Goal: Task Accomplishment & Management: Complete application form

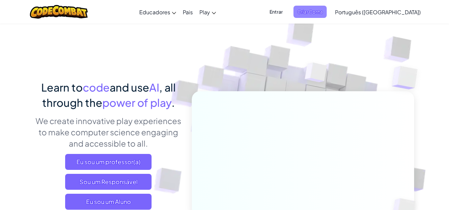
click at [326, 13] on span "Criar Conta" at bounding box center [309, 12] width 33 height 12
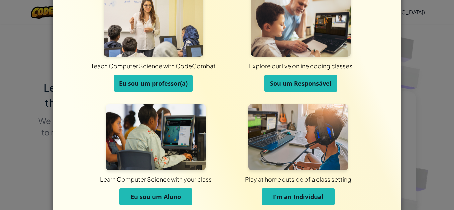
scroll to position [53, 0]
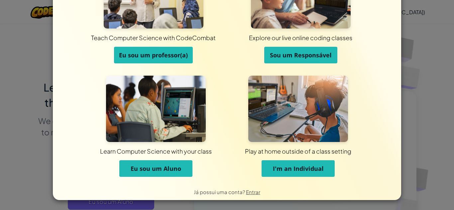
click at [287, 150] on div "Play at home outside of a class setting" at bounding box center [298, 151] width 327 height 8
click at [291, 163] on button "I'm an Individual" at bounding box center [297, 168] width 73 height 17
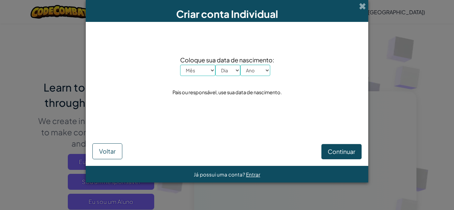
scroll to position [0, 0]
click at [205, 72] on select "Mês Janeiro Fevereiro Março Abril Maio Junho Julho Agosto Setembro Outubro Nove…" at bounding box center [197, 70] width 35 height 11
select select "9"
click at [180, 65] on select "Mês Janeiro Fevereiro Março Abril Maio Junho Julho Agosto Setembro Outubro Nove…" at bounding box center [197, 70] width 35 height 11
click at [224, 69] on select "Dia 1 2 3 4 5 6 7 8 9 10 11 12 13 14 15 16 17 18 19 20 21 22 23 24 25 26 27 28 …" at bounding box center [227, 70] width 25 height 11
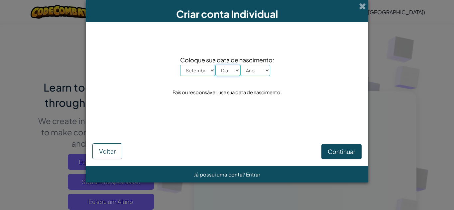
select select "20"
click at [215, 65] on select "Dia 1 2 3 4 5 6 7 8 9 10 11 12 13 14 15 16 17 18 19 20 21 22 23 24 25 26 27 28 …" at bounding box center [227, 70] width 25 height 11
click at [251, 71] on select "Ano 2025 2024 2023 2022 2021 2020 2019 2018 2017 2016 2015 2014 2013 2012 2011 …" at bounding box center [255, 70] width 30 height 11
select select "2006"
click at [240, 65] on select "Ano 2025 2024 2023 2022 2021 2020 2019 2018 2017 2016 2015 2014 2013 2012 2011 …" at bounding box center [255, 70] width 30 height 11
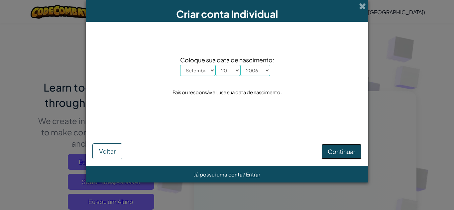
click at [343, 151] on span "Continuar" at bounding box center [341, 152] width 28 height 8
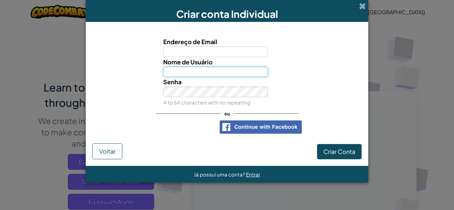
click at [200, 73] on input "Nome de Usuário" at bounding box center [215, 72] width 105 height 11
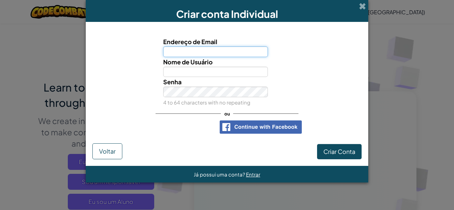
click at [217, 52] on input "Endereço de Email" at bounding box center [215, 51] width 105 height 11
type input "danielkira536@gmail.com"
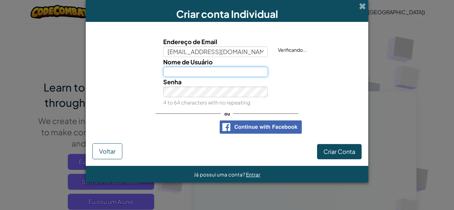
click at [216, 69] on input "Nome de Usuário" at bounding box center [215, 72] width 105 height 11
type input "[PERSON_NAME]"
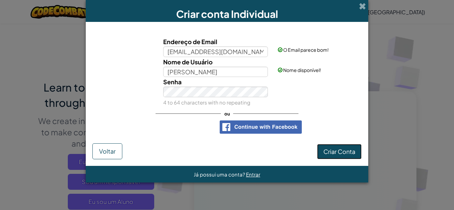
click at [350, 146] on button "Criar Conta" at bounding box center [339, 151] width 45 height 15
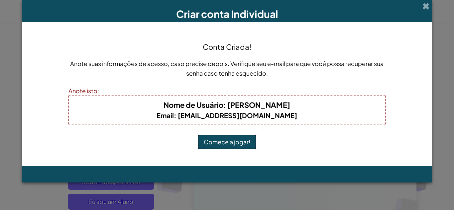
click at [248, 143] on button "Comece a jogar!" at bounding box center [226, 142] width 59 height 15
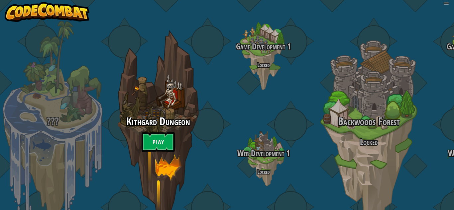
select select "pt-BR"
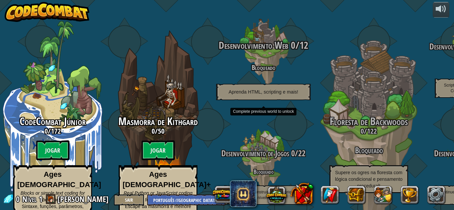
click at [256, 67] on div "Desenvolvimento Web 0 / 12 Bloqueado Aprenda HTML, scripting e mais!" at bounding box center [263, 70] width 126 height 60
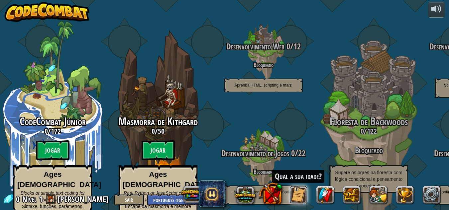
click at [308, 196] on div "Qual a sua idade?" at bounding box center [312, 195] width 266 height 27
click at [293, 196] on button at bounding box center [298, 195] width 18 height 18
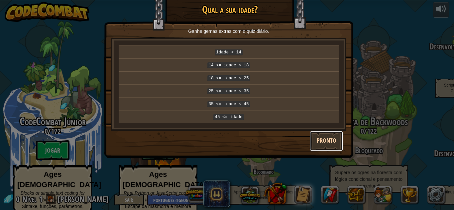
click at [320, 136] on button "Pronto" at bounding box center [326, 141] width 33 height 20
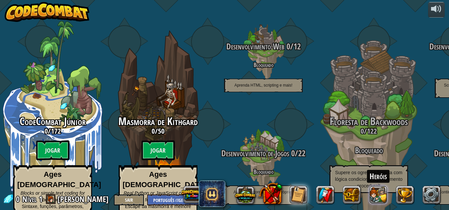
click at [376, 195] on button at bounding box center [378, 195] width 18 height 18
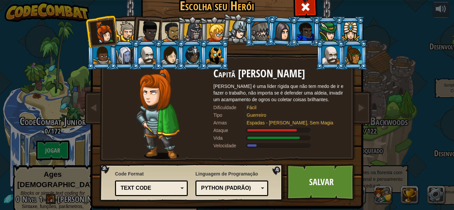
drag, startPoint x: 377, startPoint y: 166, endPoint x: 367, endPoint y: 165, distance: 10.7
click at [377, 166] on div "Escolha seu Herói 0 Capitã [PERSON_NAME] é uma líder rígida que não tem medo de…" at bounding box center [227, 105] width 454 height 210
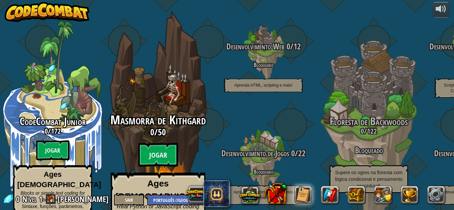
click at [180, 141] on div "Masmorra de Kithgard 0 / 50 Jogar Ages [DEMOGRAPHIC_DATA]+ Real Python or JavaS…" at bounding box center [158, 181] width 126 height 134
select select "pt-BR"
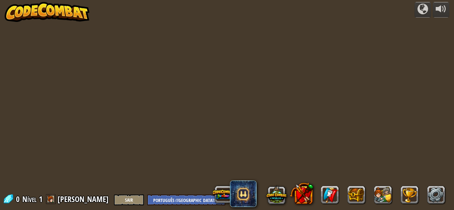
select select "pt-BR"
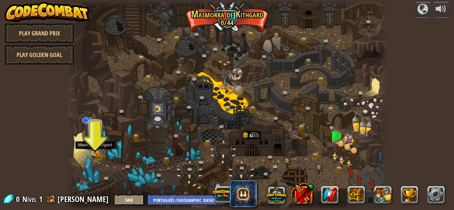
click at [94, 150] on img at bounding box center [95, 145] width 8 height 17
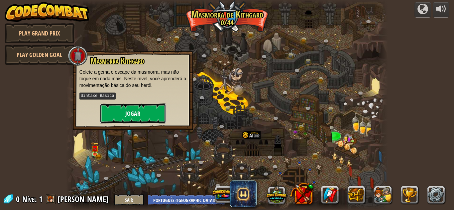
click at [127, 116] on button "Jogar" at bounding box center [133, 114] width 66 height 20
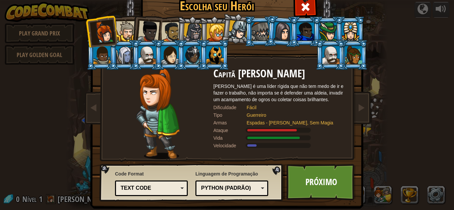
click at [221, 187] on div "Python (Padrão)" at bounding box center [229, 189] width 57 height 8
click at [171, 186] on div "Text code" at bounding box center [149, 189] width 57 height 8
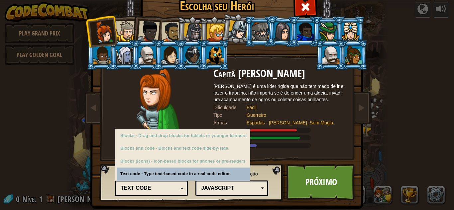
click at [171, 186] on div "Text code" at bounding box center [149, 189] width 57 height 8
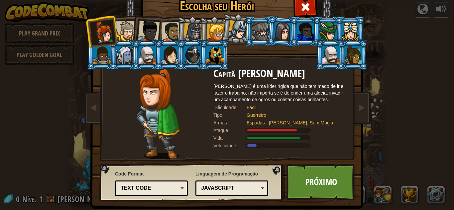
click at [122, 27] on div at bounding box center [126, 31] width 20 height 20
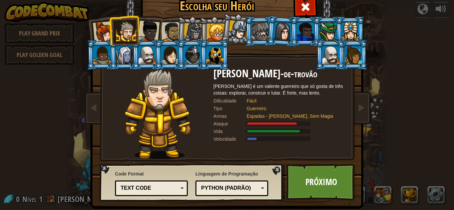
click at [149, 25] on div at bounding box center [148, 32] width 22 height 22
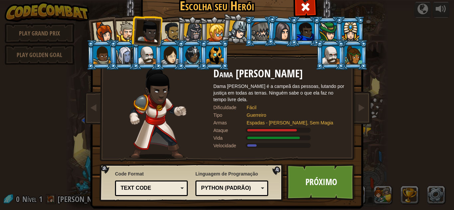
click at [168, 21] on li at bounding box center [169, 31] width 31 height 31
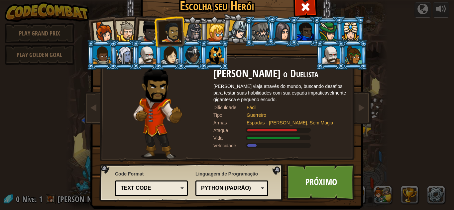
click at [185, 24] on div at bounding box center [192, 32] width 19 height 19
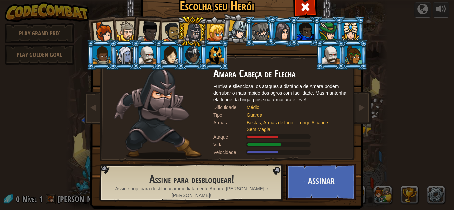
click at [170, 31] on div at bounding box center [171, 32] width 21 height 21
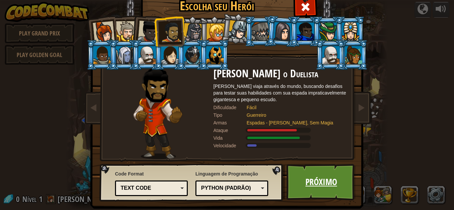
click at [308, 184] on link "Próximo" at bounding box center [320, 182] width 69 height 37
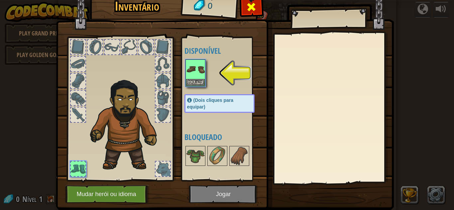
click at [241, 8] on div at bounding box center [251, 8] width 21 height 21
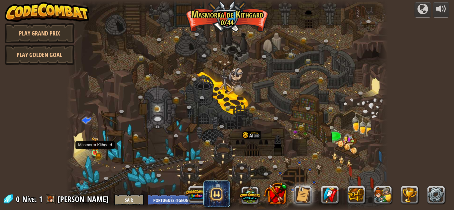
click at [94, 145] on img at bounding box center [95, 145] width 8 height 17
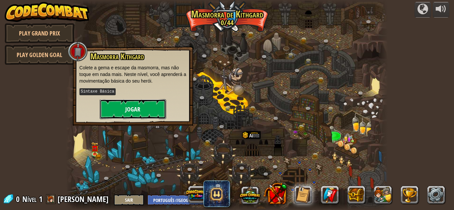
click at [147, 106] on button "Jogar" at bounding box center [133, 109] width 66 height 20
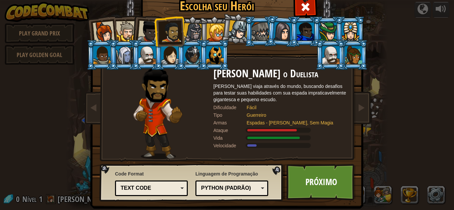
click at [229, 184] on div "Python (Padrão)" at bounding box center [232, 188] width 64 height 10
click at [124, 51] on div at bounding box center [124, 55] width 17 height 18
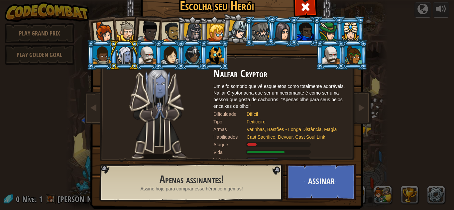
click at [121, 21] on li at bounding box center [124, 30] width 30 height 30
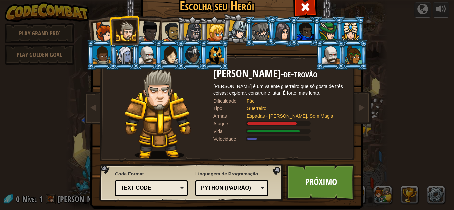
click at [163, 24] on div at bounding box center [171, 32] width 21 height 21
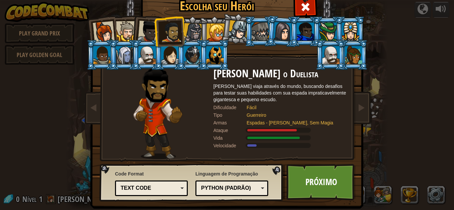
click at [224, 184] on div "Python (Padrão)" at bounding box center [232, 188] width 64 height 10
click at [296, 184] on link "Próximo" at bounding box center [320, 182] width 69 height 37
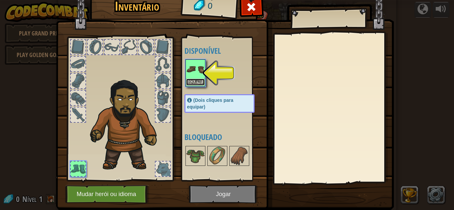
click at [191, 80] on button "Equipar" at bounding box center [195, 82] width 19 height 7
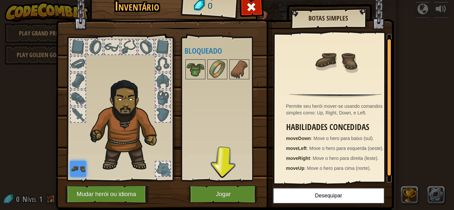
scroll to position [9, 0]
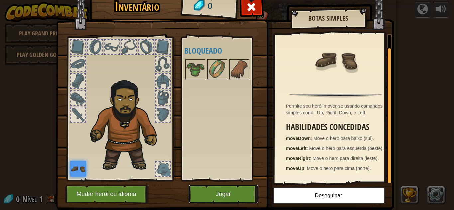
click at [225, 188] on button "Jogar" at bounding box center [223, 194] width 69 height 18
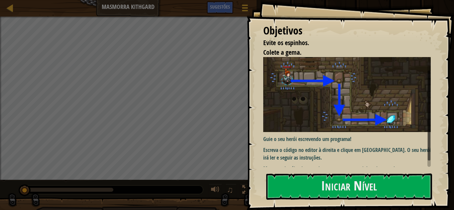
scroll to position [20, 0]
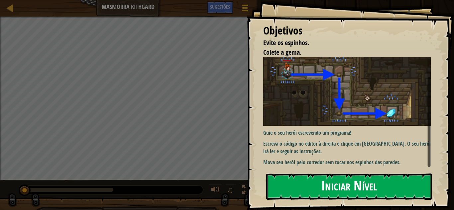
click at [327, 186] on button "Iniciar Nível" at bounding box center [349, 187] width 166 height 26
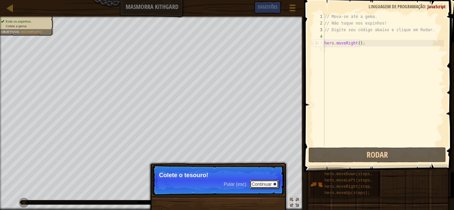
click at [257, 183] on button "Continuar" at bounding box center [263, 184] width 29 height 9
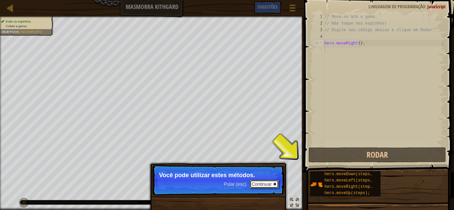
click at [260, 186] on button "Continuar" at bounding box center [263, 184] width 29 height 9
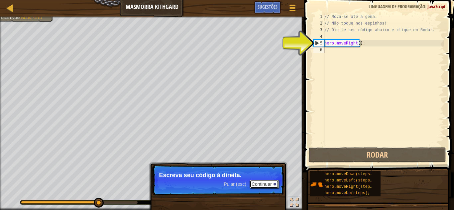
click at [260, 186] on button "Continuar" at bounding box center [263, 184] width 29 height 9
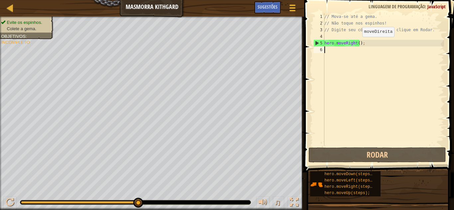
click at [356, 44] on div "// Mova-se até a gema. // Não toque nos espinhos! // Digite seu código abaixo e…" at bounding box center [383, 86] width 121 height 146
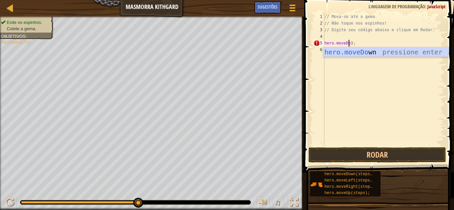
scroll to position [3, 2]
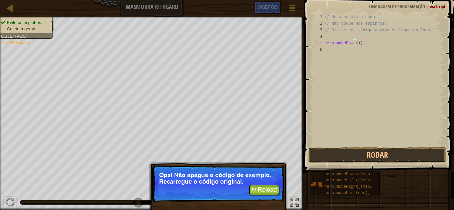
type textarea "hero.moveDown());"
click at [264, 190] on button "↻ Reload" at bounding box center [264, 190] width 30 height 10
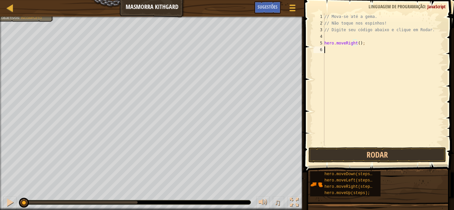
scroll to position [3, 0]
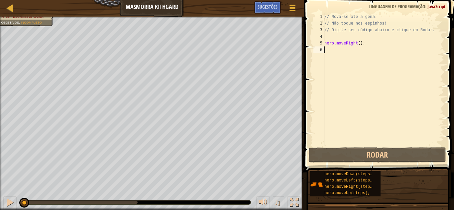
click at [347, 49] on div "// Mova-se até a gema. // Não toque nos espinhos! // Digite seu código abaixo e…" at bounding box center [383, 86] width 121 height 146
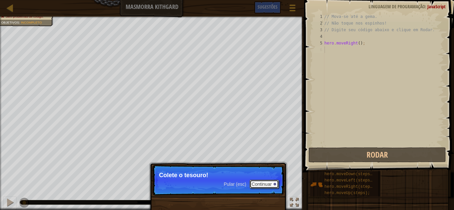
click at [257, 180] on button "Continuar" at bounding box center [263, 184] width 29 height 9
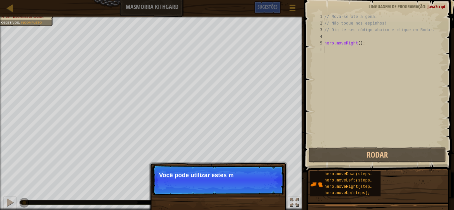
click at [240, 192] on p "Pular (esc) Continuar Você pode utilizar estes m" at bounding box center [218, 180] width 132 height 31
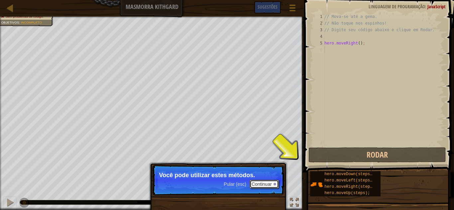
click at [263, 181] on button "Continuar" at bounding box center [263, 184] width 29 height 9
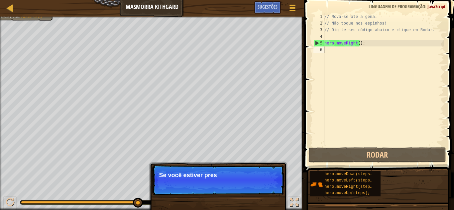
click at [265, 183] on p "Pular (esc) Continuar Se você estiver pres" at bounding box center [218, 180] width 132 height 31
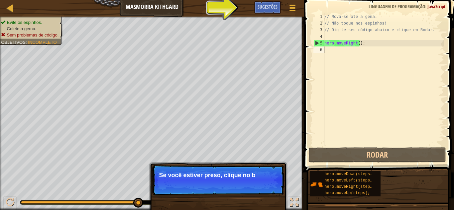
click at [262, 185] on p "Pular (esc) Continuar Se você estiver preso, clique no b" at bounding box center [218, 180] width 132 height 31
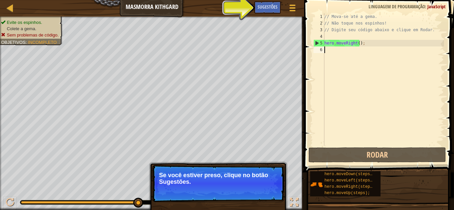
click at [257, 187] on button "Continuar" at bounding box center [263, 191] width 29 height 9
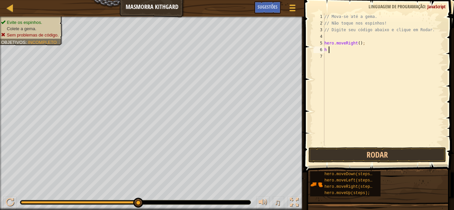
type textarea "he"
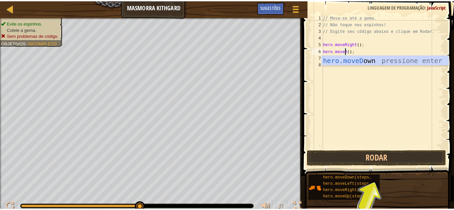
scroll to position [3, 2]
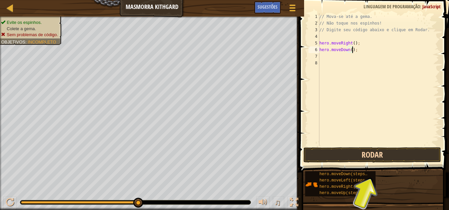
type textarea "hero.moveDown();"
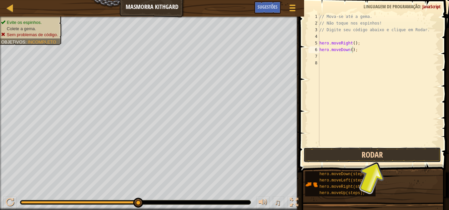
click at [352, 156] on button "Rodar" at bounding box center [372, 154] width 138 height 15
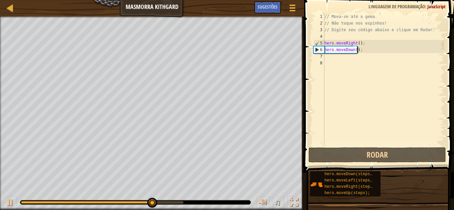
click at [365, 60] on div "// Mova-se até a gema. // Não toque nos espinhos! // Digite seu código abaixo e…" at bounding box center [383, 86] width 121 height 146
click at [363, 56] on div "// Mova-se até a gema. // Não toque nos espinhos! // Digite seu código abaixo e…" at bounding box center [383, 86] width 121 height 146
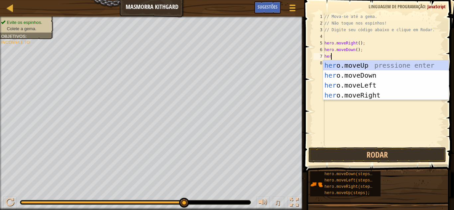
type textarea "hero"
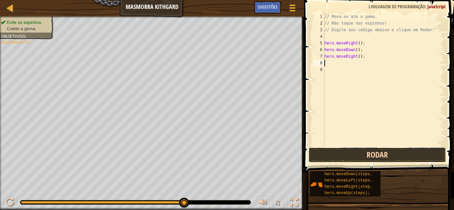
click at [384, 155] on button "Rodar" at bounding box center [377, 154] width 138 height 15
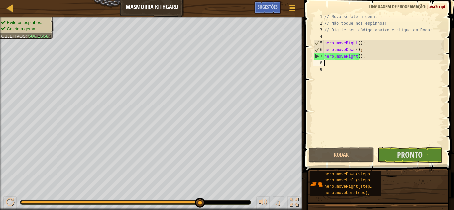
click at [361, 69] on div "// Mova-se até a gema. // Não toque nos espinhos! // Digite seu código abaixo e…" at bounding box center [383, 86] width 121 height 146
click at [407, 155] on span "Pronto" at bounding box center [410, 154] width 26 height 11
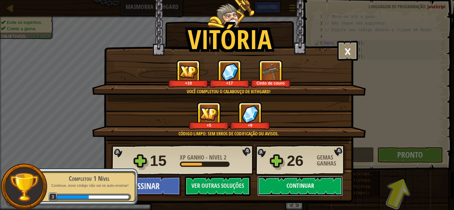
click at [291, 184] on button "Continuar" at bounding box center [300, 186] width 86 height 20
select select "pt-BR"
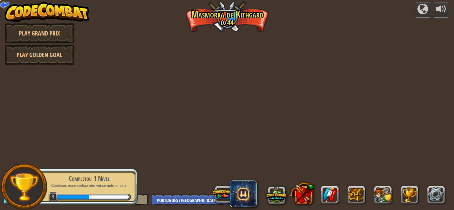
select select "pt-BR"
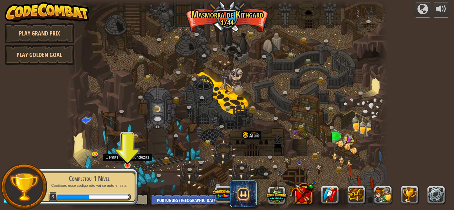
click at [125, 162] on img at bounding box center [128, 157] width 8 height 17
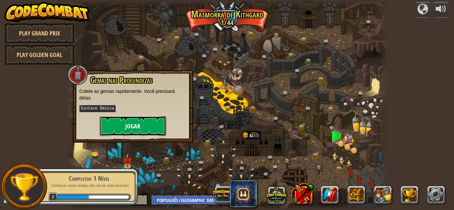
click at [147, 124] on button "Jogar" at bounding box center [133, 126] width 66 height 20
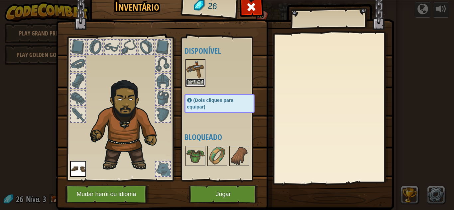
click at [196, 83] on button "Equipar" at bounding box center [195, 82] width 19 height 7
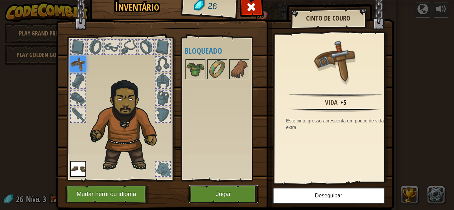
click at [237, 196] on button "Jogar" at bounding box center [223, 194] width 69 height 18
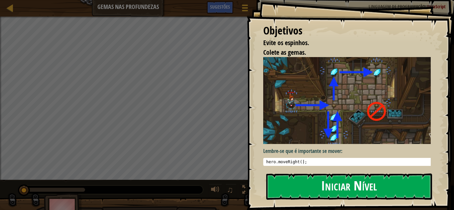
click at [302, 174] on button "Iniciar Nível" at bounding box center [349, 187] width 166 height 26
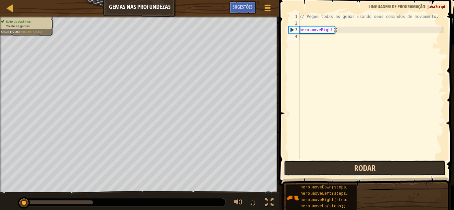
click at [320, 172] on button "Rodar" at bounding box center [365, 168] width 162 height 15
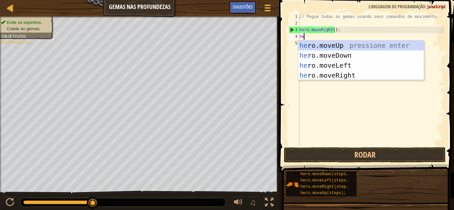
scroll to position [3, 0]
type textarea "hero"
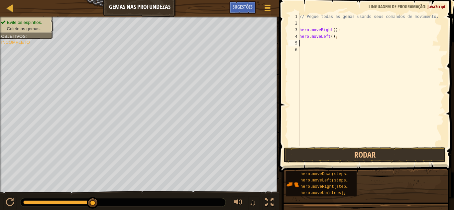
scroll to position [3, 0]
click at [334, 155] on button "Rodar" at bounding box center [365, 154] width 162 height 15
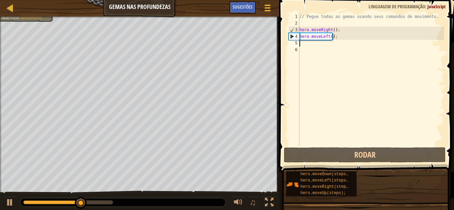
click at [333, 40] on div "// Pegue todas as gemas usando seus comandos de movimento. hero . moveRight ( )…" at bounding box center [371, 86] width 146 height 146
click at [334, 37] on div "// Pegue todas as gemas usando seus comandos de movimento. hero . moveRight ( )…" at bounding box center [371, 86] width 146 height 146
type textarea "hero.moveLeft();"
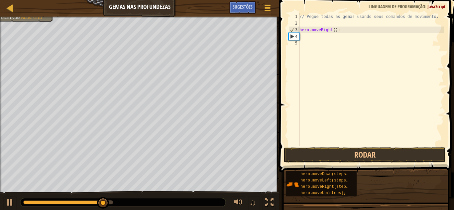
click at [334, 37] on div "// Pegue todas as gemas usando seus comandos de movimento. hero . moveRight ( )…" at bounding box center [371, 86] width 146 height 146
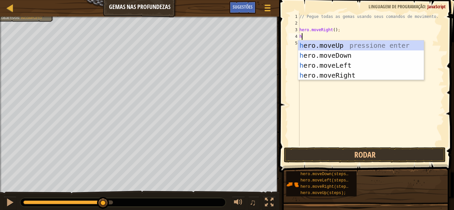
type textarea "he"
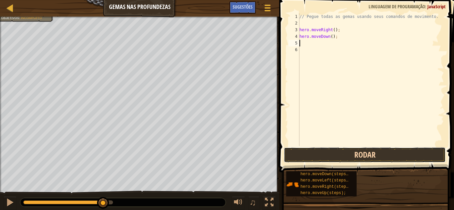
click at [353, 156] on button "Rodar" at bounding box center [365, 154] width 162 height 15
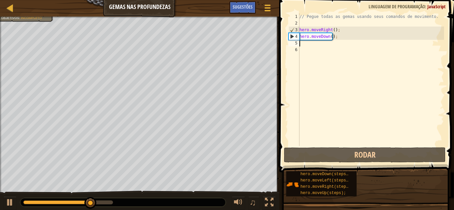
type textarea "h"
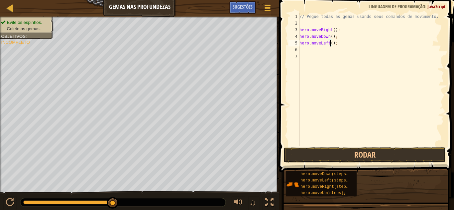
type textarea "hero.moveLeft(2);"
click at [365, 155] on button "Rodar" at bounding box center [365, 154] width 162 height 15
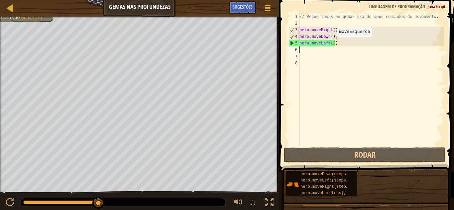
click at [331, 44] on div "// Pegue todas as gemas usando seus comandos de movimento. hero . moveRight ( )…" at bounding box center [371, 86] width 146 height 146
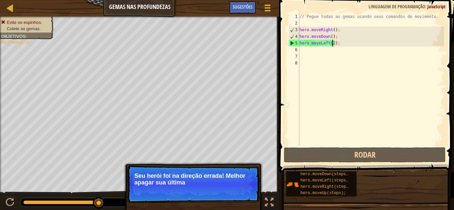
click at [238, 191] on p "Pular (esc) Continuar Seu herói foi na direção errada! Melhor apagar sua última" at bounding box center [193, 184] width 132 height 37
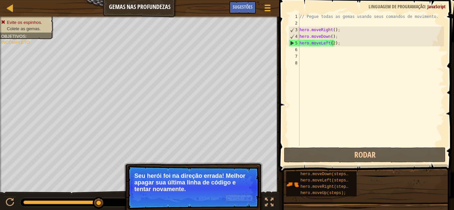
click at [236, 195] on button "Continuar" at bounding box center [239, 198] width 29 height 9
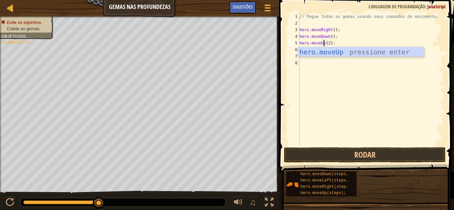
scroll to position [3, 2]
type textarea "hero.moveUp(2);"
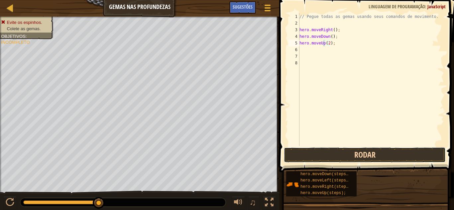
click at [364, 157] on button "Rodar" at bounding box center [365, 154] width 162 height 15
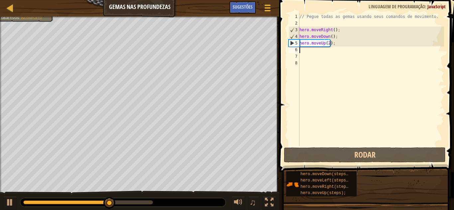
click at [334, 51] on div "// Pegue todas as gemas usando seus comandos de movimento. hero . moveRight ( )…" at bounding box center [371, 86] width 146 height 146
click at [346, 48] on div "// Pegue todas as gemas usando seus comandos de movimento. hero . moveRight ( )…" at bounding box center [371, 86] width 146 height 146
click at [344, 50] on div "// Pegue todas as gemas usando seus comandos de movimento. hero . moveRight ( )…" at bounding box center [371, 86] width 146 height 146
type textarea "g"
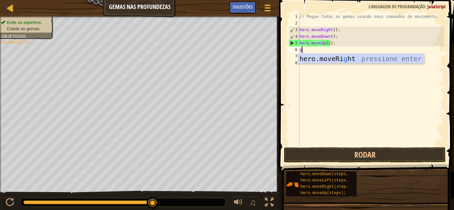
type textarea "h"
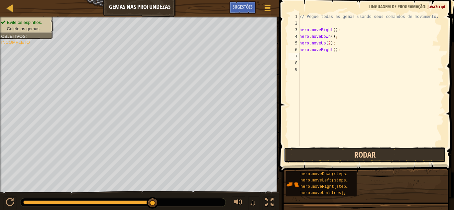
click at [347, 158] on button "Rodar" at bounding box center [365, 154] width 162 height 15
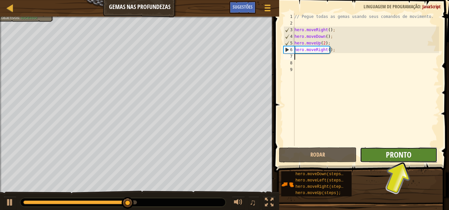
click at [392, 152] on span "Pronto" at bounding box center [399, 154] width 26 height 11
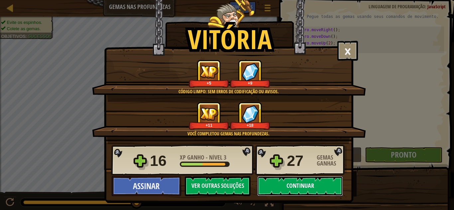
click at [288, 188] on button "Continuar" at bounding box center [300, 186] width 86 height 20
select select "pt-BR"
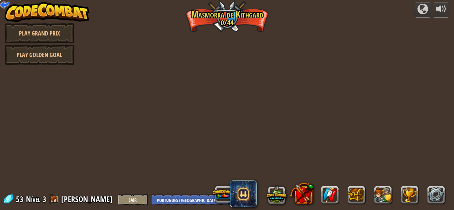
select select "pt-BR"
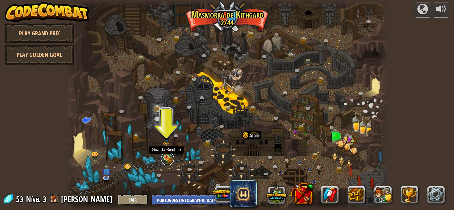
click at [166, 159] on link at bounding box center [167, 158] width 13 height 13
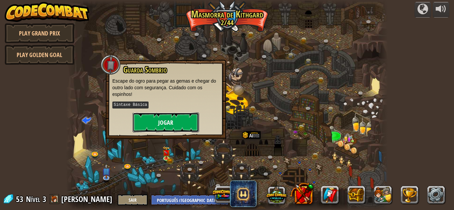
click at [158, 120] on button "Jogar" at bounding box center [166, 123] width 66 height 20
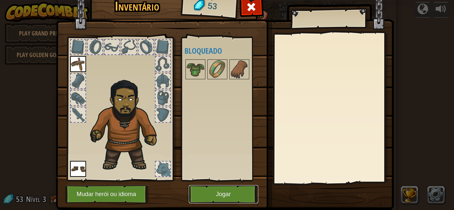
click at [206, 193] on button "Jogar" at bounding box center [223, 194] width 69 height 18
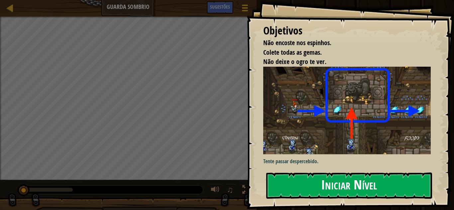
click at [375, 180] on button "Iniciar Nível" at bounding box center [349, 186] width 166 height 26
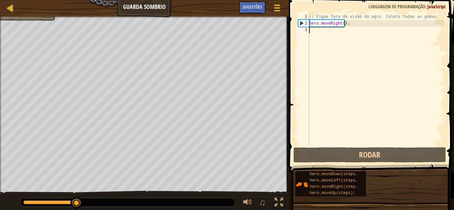
scroll to position [3, 0]
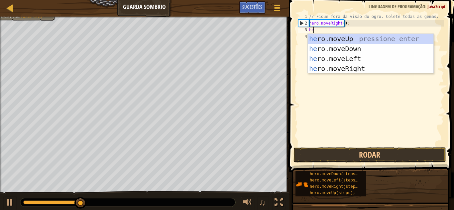
type textarea "her"
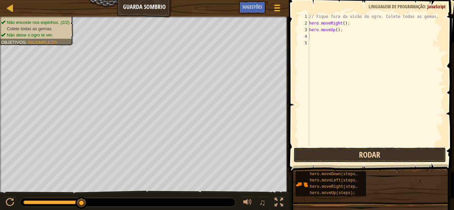
click at [347, 159] on button "Rodar" at bounding box center [369, 154] width 152 height 15
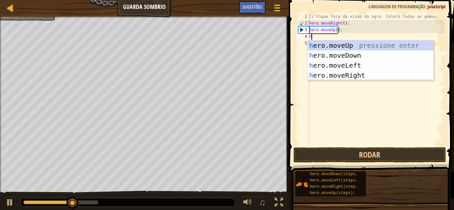
type textarea "he"
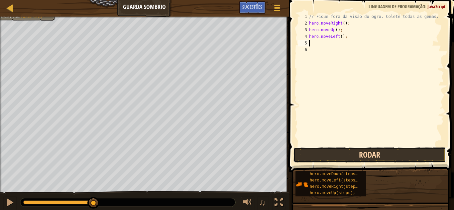
click at [344, 158] on button "Rodar" at bounding box center [369, 154] width 152 height 15
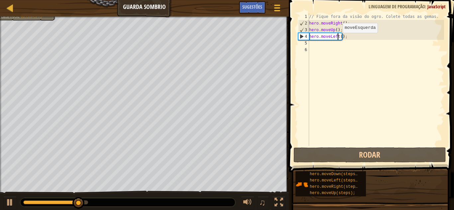
click at [337, 40] on div "// Fique fora da visão do ogro. Colete todas as gemas. hero . moveRight ( ) ; h…" at bounding box center [376, 86] width 136 height 146
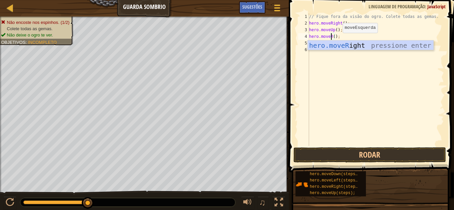
scroll to position [3, 2]
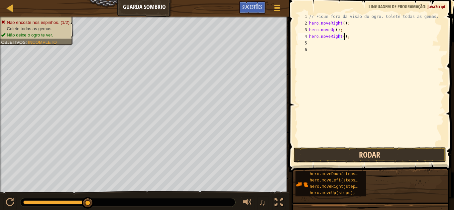
type textarea "hero.moveRight();"
click at [355, 152] on button "Rodar" at bounding box center [369, 154] width 152 height 15
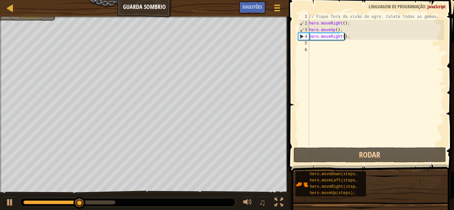
click at [355, 45] on div "// Fique fora da visão do ogro. Colete todas as gemas. hero . moveRight ( ) ; h…" at bounding box center [376, 86] width 136 height 146
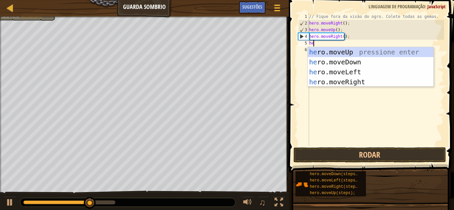
type textarea "her"
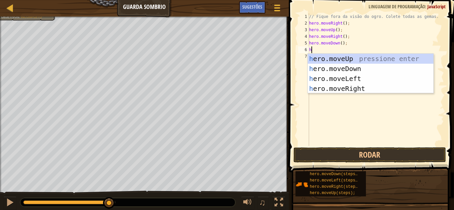
type textarea "he"
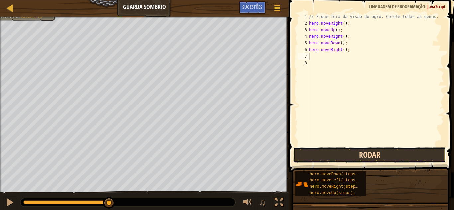
click at [405, 157] on button "Rodar" at bounding box center [369, 154] width 152 height 15
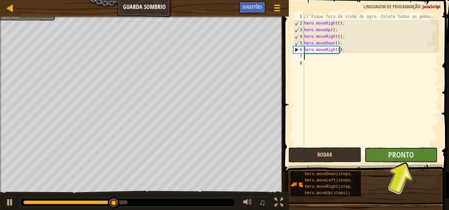
click at [405, 157] on span "Pronto" at bounding box center [401, 154] width 26 height 11
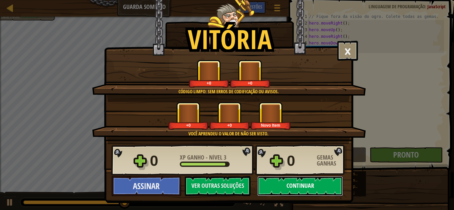
click at [313, 192] on button "Continuar" at bounding box center [300, 186] width 86 height 20
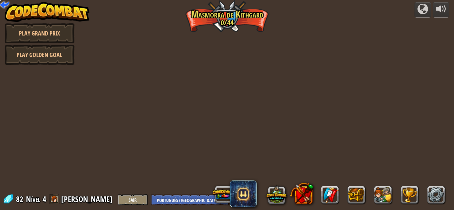
select select "pt-BR"
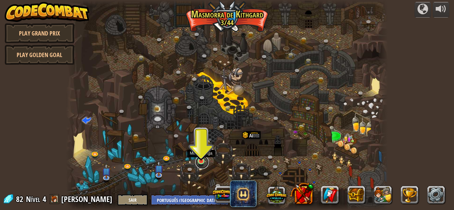
click at [205, 162] on link at bounding box center [201, 162] width 13 height 13
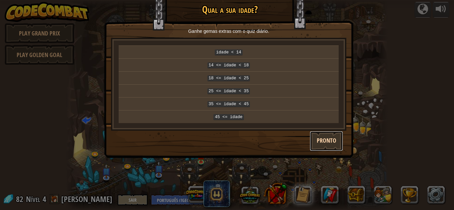
click at [320, 141] on button "Pronto" at bounding box center [326, 141] width 33 height 20
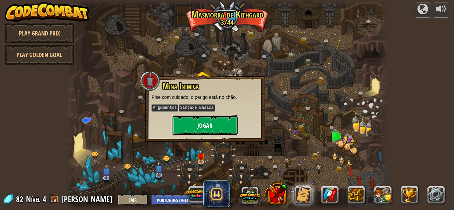
click at [213, 125] on button "Jogar" at bounding box center [205, 126] width 66 height 20
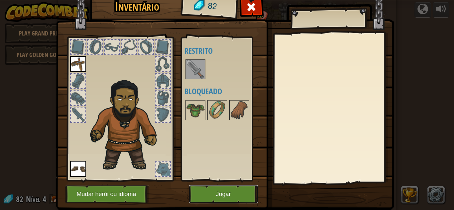
click at [231, 202] on button "Jogar" at bounding box center [223, 194] width 69 height 18
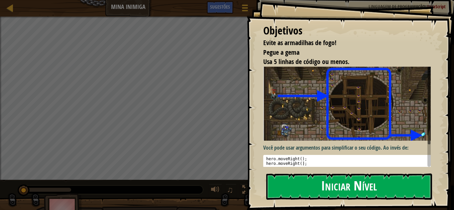
click at [304, 174] on button "Iniciar Nível" at bounding box center [349, 187] width 166 height 26
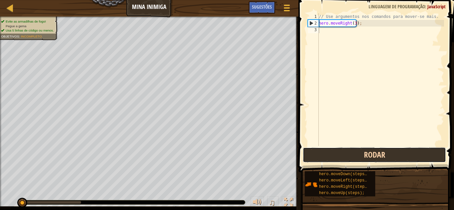
click at [360, 160] on button "Rodar" at bounding box center [374, 154] width 143 height 15
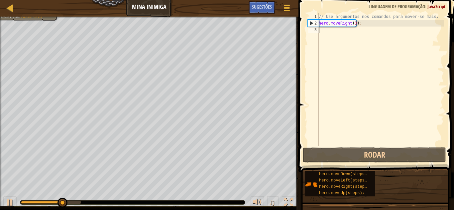
type textarea "h"
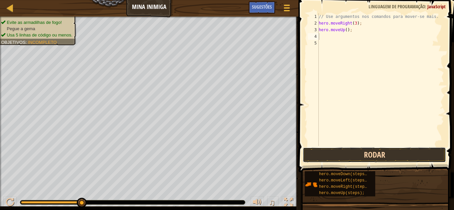
click at [373, 159] on button "Rodar" at bounding box center [374, 154] width 143 height 15
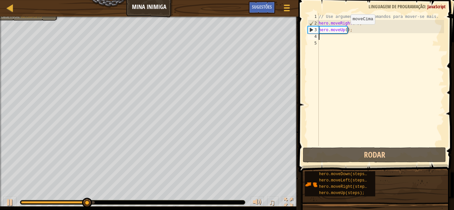
click at [345, 31] on div "// Use argumentos nos comandos para mover-se mais. hero . moveRight ( 3 ) ; her…" at bounding box center [380, 86] width 127 height 146
type textarea "hero.moveUp(2);"
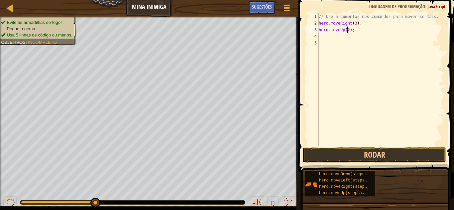
click at [341, 41] on div "// Use argumentos nos comandos para mover-se mais. hero . moveRight ( 3 ) ; her…" at bounding box center [380, 86] width 127 height 146
click at [340, 35] on div "// Use argumentos nos comandos para mover-se mais. hero . moveRight ( 3 ) ; her…" at bounding box center [380, 86] width 127 height 146
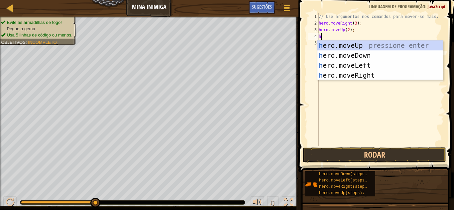
type textarea "her"
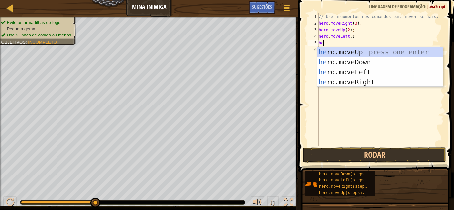
type textarea "her"
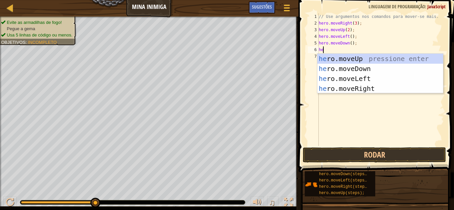
type textarea "her"
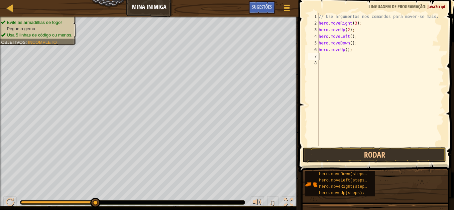
type textarea "h"
type textarea "hero.moveRight(3);"
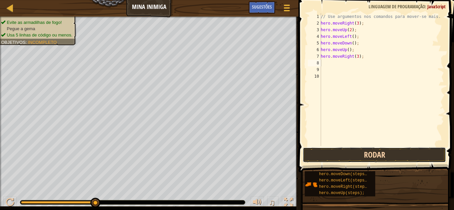
click at [393, 155] on button "Rodar" at bounding box center [374, 154] width 143 height 15
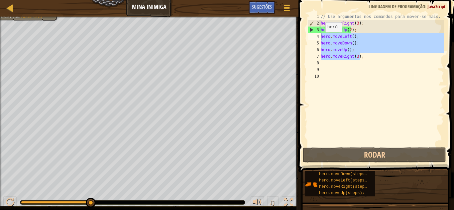
drag, startPoint x: 361, startPoint y: 55, endPoint x: 317, endPoint y: 38, distance: 47.6
click at [317, 38] on div "1 2 3 4 5 6 7 8 9 10 // Use argumentos nos comandos para mover-se mais. hero . …" at bounding box center [374, 79] width 137 height 133
type textarea "hero.moveLeft(); hero.moveDown();"
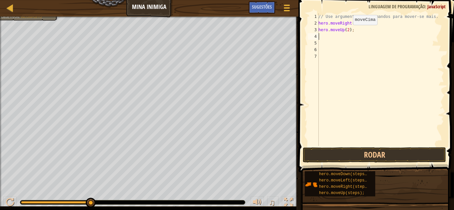
click at [347, 32] on div "// Use argumentos nos comandos para mover-se mais. hero . moveRight ( 3 ) ; her…" at bounding box center [380, 86] width 127 height 146
type textarea "hero.moveUp();"
click at [373, 153] on button "Rodar" at bounding box center [374, 154] width 143 height 15
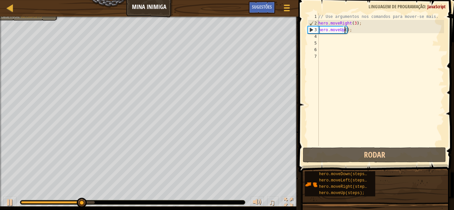
click at [345, 35] on div "// Use argumentos nos comandos para mover-se mais. hero . moveRight ( 3 ) ; her…" at bounding box center [380, 86] width 127 height 146
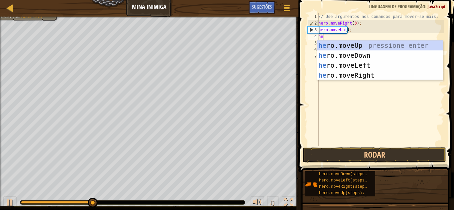
type textarea "her"
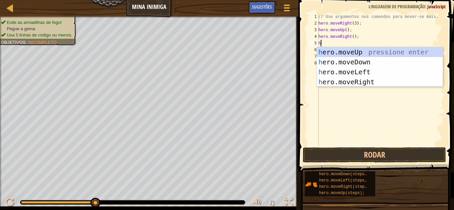
type textarea "he"
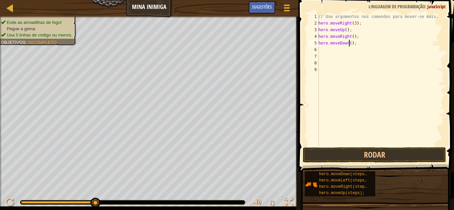
type textarea "hero.moveDown(3);"
click at [339, 52] on div "// Use argumentos nos comandos para mover-se mais. hero . moveRight ( 3 ) ; her…" at bounding box center [380, 86] width 127 height 146
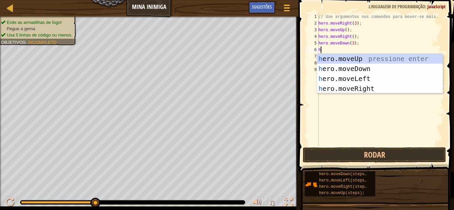
type textarea "he"
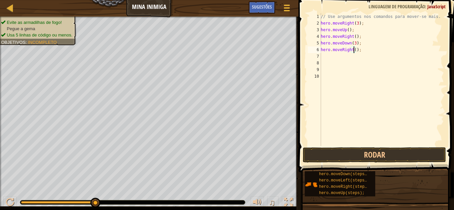
type textarea "hero.moveRight(3);"
click at [333, 73] on div "// Use argumentos nos comandos para mover-se mais. hero . moveRight ( 3 ) ; her…" at bounding box center [381, 86] width 125 height 146
click at [334, 77] on div "// Use argumentos nos comandos para mover-se mais. hero . moveRight ( 3 ) ; her…" at bounding box center [381, 86] width 125 height 146
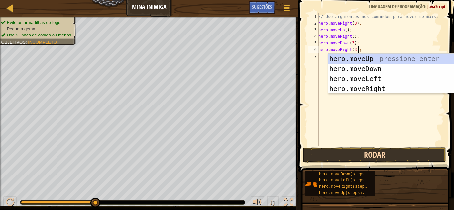
type textarea "hero.moveRight(3);"
click at [360, 154] on button "Rodar" at bounding box center [374, 154] width 143 height 15
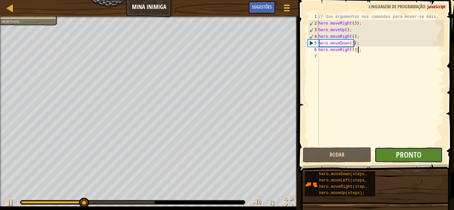
click at [393, 150] on button "Pronto" at bounding box center [408, 154] width 68 height 15
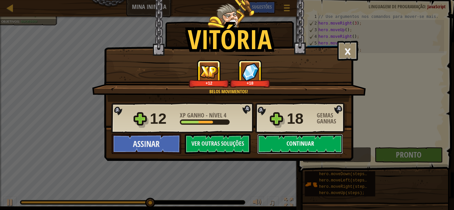
click at [311, 151] on button "Continuar" at bounding box center [300, 144] width 86 height 20
select select "pt-BR"
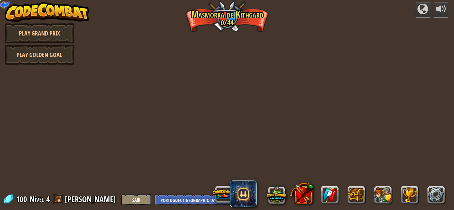
select select "pt-BR"
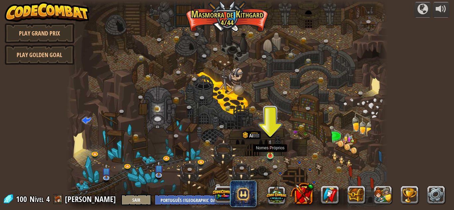
click at [269, 156] on img at bounding box center [270, 147] width 8 height 17
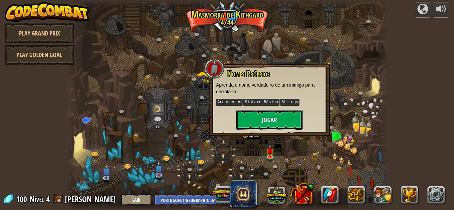
click at [258, 118] on button "Jogar" at bounding box center [269, 120] width 66 height 20
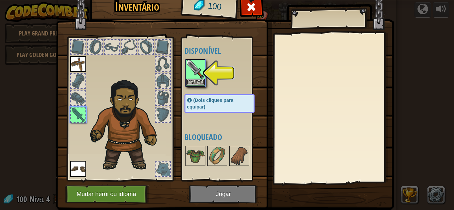
click at [194, 74] on img at bounding box center [195, 69] width 19 height 19
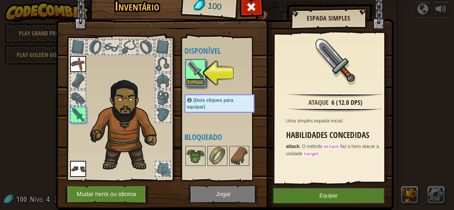
click at [194, 81] on button "Equipar" at bounding box center [195, 82] width 19 height 7
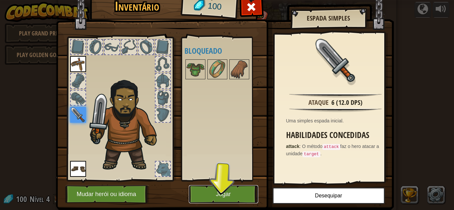
click at [233, 191] on button "Jogar" at bounding box center [223, 194] width 69 height 18
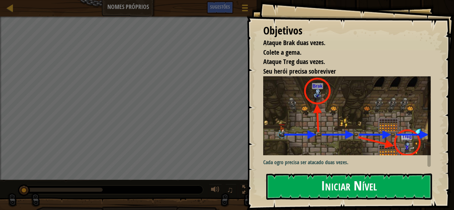
click at [311, 184] on button "Iniciar Nível" at bounding box center [349, 187] width 166 height 26
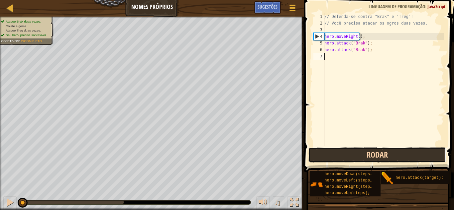
click at [338, 153] on button "Rodar" at bounding box center [377, 154] width 138 height 15
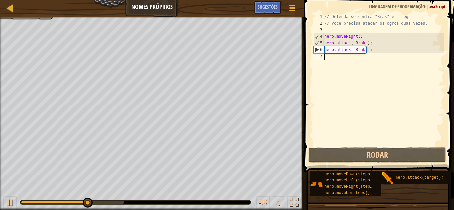
click at [349, 58] on div "// Defenda-se contra "Brak" e "Treg"! // Você precisa atacar os ogros duas veze…" at bounding box center [383, 86] width 121 height 146
type textarea "h"
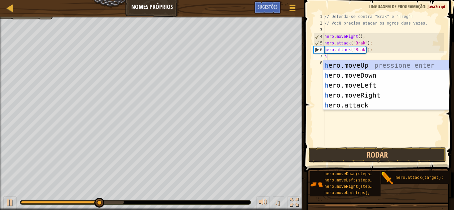
scroll to position [3, 0]
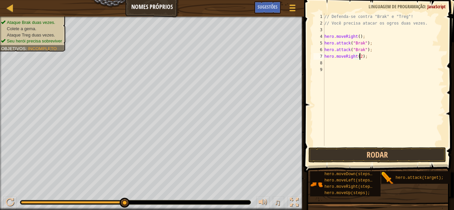
type textarea "hero.moveRight(2);"
click at [348, 63] on div "// Defenda-se contra "Brak" e "Treg"! // Você precisa atacar os ogros duas veze…" at bounding box center [383, 86] width 121 height 146
type textarea "hero.attack("Treg");"
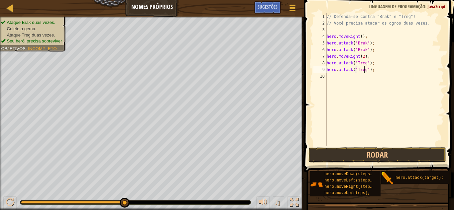
scroll to position [3, 3]
type textarea "hero.attack("Treg");"
click at [359, 154] on button "Rodar" at bounding box center [377, 154] width 138 height 15
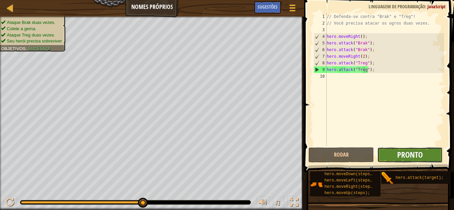
click at [404, 152] on span "Pronto" at bounding box center [410, 154] width 26 height 11
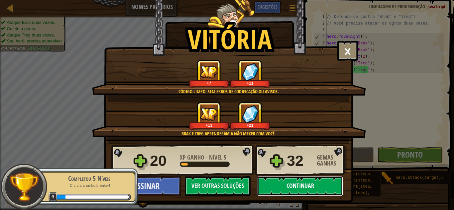
click at [311, 186] on button "Continuar" at bounding box center [300, 186] width 86 height 20
select select "pt-BR"
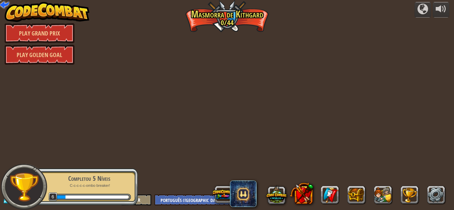
select select "pt-BR"
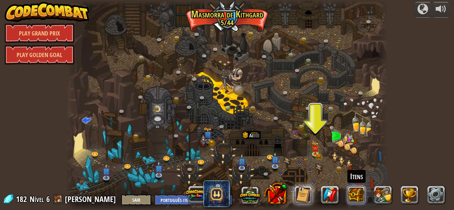
click at [353, 194] on button at bounding box center [356, 195] width 18 height 18
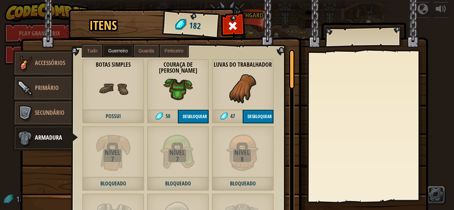
click at [184, 89] on img at bounding box center [178, 89] width 30 height 30
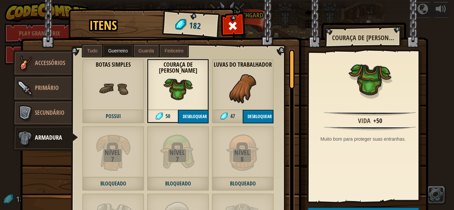
click at [223, 87] on div "Luvas do Trabalhador 47 Desbloquear" at bounding box center [243, 91] width 62 height 65
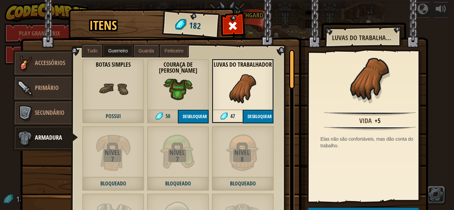
click at [126, 92] on div "Botas Simples Possui" at bounding box center [113, 91] width 62 height 65
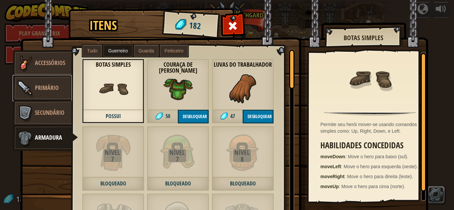
click at [20, 87] on img at bounding box center [25, 88] width 20 height 20
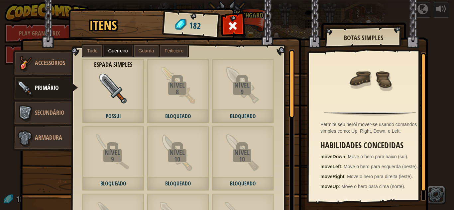
click at [99, 89] on img at bounding box center [113, 89] width 30 height 30
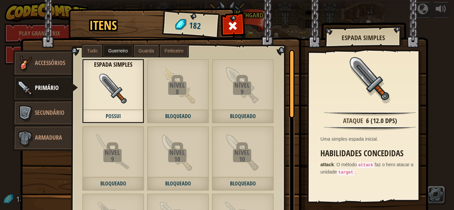
click at [161, 85] on div "Nível" at bounding box center [177, 85] width 60 height 7
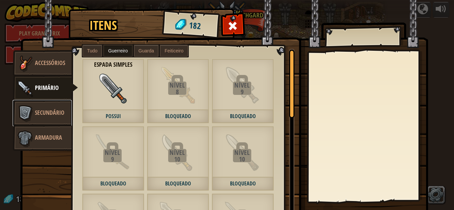
click at [58, 107] on link "Secundário" at bounding box center [42, 113] width 59 height 27
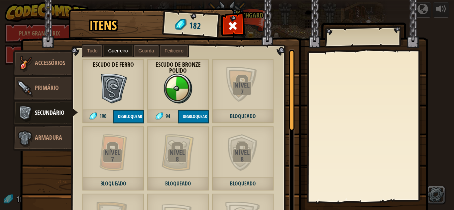
click at [116, 81] on img at bounding box center [113, 89] width 30 height 30
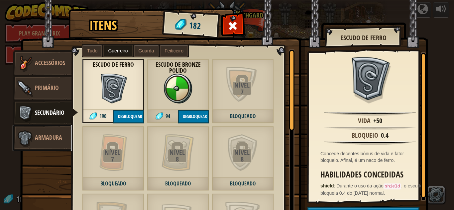
click at [54, 135] on span "Armadura" at bounding box center [48, 138] width 27 height 8
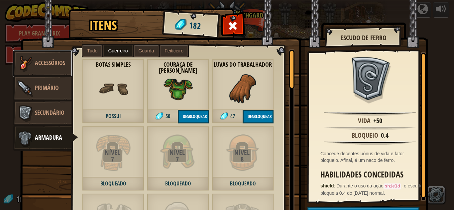
click at [37, 64] on span "Accessórios" at bounding box center [50, 63] width 30 height 8
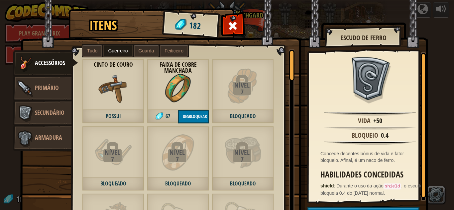
click at [156, 81] on div "Faixa de Cobre Manchada 67 Desbloquear" at bounding box center [178, 91] width 62 height 65
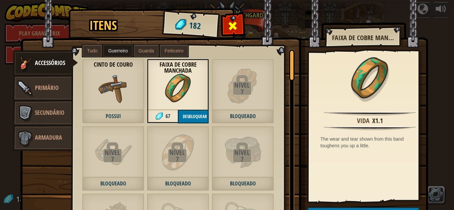
click at [230, 31] on span at bounding box center [233, 26] width 11 height 11
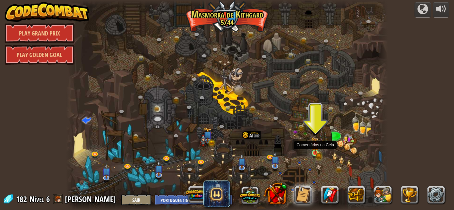
click at [317, 148] on img at bounding box center [315, 145] width 4 height 4
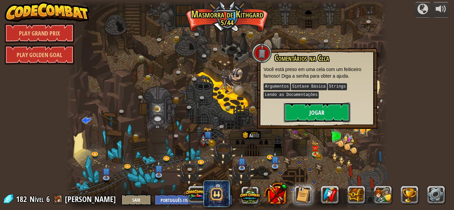
click at [311, 116] on button "Jogar" at bounding box center [317, 113] width 66 height 20
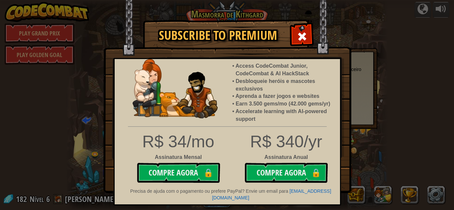
click at [321, 46] on img at bounding box center [227, 96] width 248 height 193
click at [303, 35] on span at bounding box center [302, 36] width 11 height 11
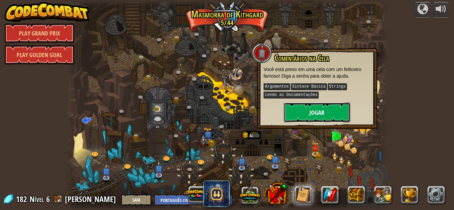
click at [329, 110] on button "Jogar" at bounding box center [317, 113] width 66 height 20
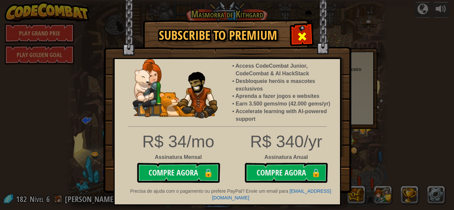
click at [308, 40] on div at bounding box center [301, 35] width 21 height 21
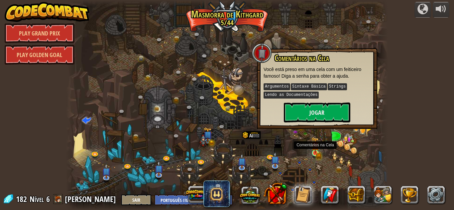
click at [314, 154] on div at bounding box center [315, 153] width 6 height 6
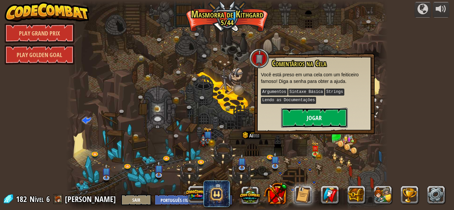
click at [306, 113] on button "Jogar" at bounding box center [314, 118] width 66 height 20
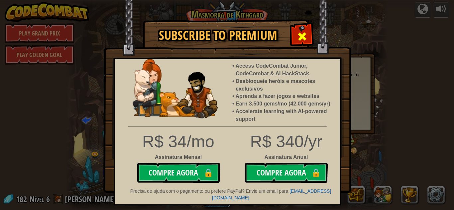
click at [301, 33] on span at bounding box center [302, 36] width 11 height 11
